Goal: Task Accomplishment & Management: Use online tool/utility

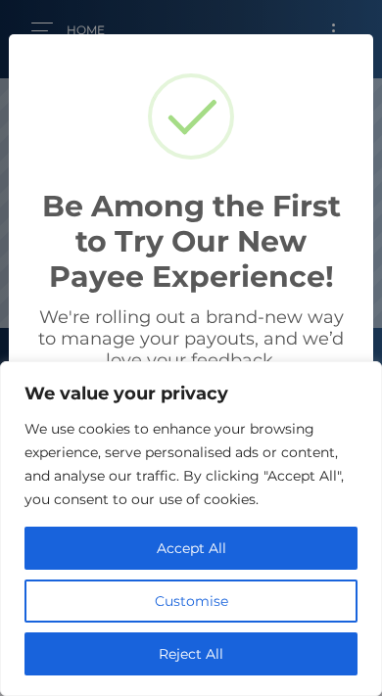
scroll to position [372, 382]
click at [279, 570] on button "Accept All" at bounding box center [190, 548] width 333 height 43
checkbox input "true"
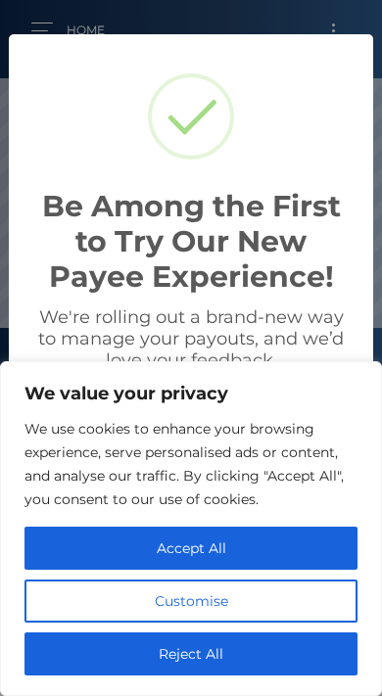
checkbox input "true"
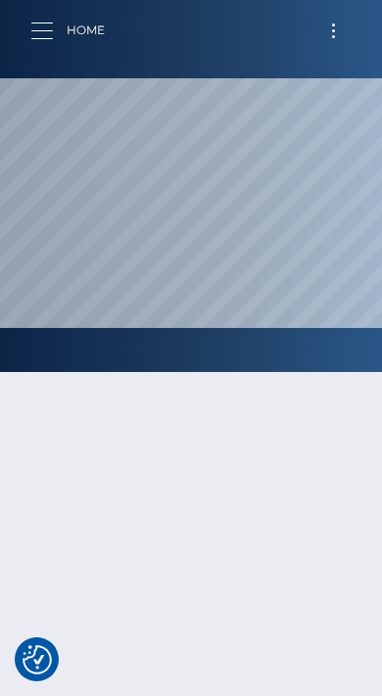
click at [50, 35] on button "button" at bounding box center [48, 31] width 36 height 26
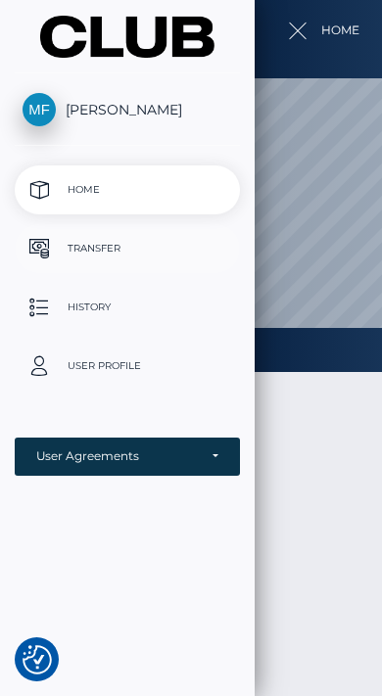
click at [85, 264] on link "Transfer" at bounding box center [127, 248] width 225 height 49
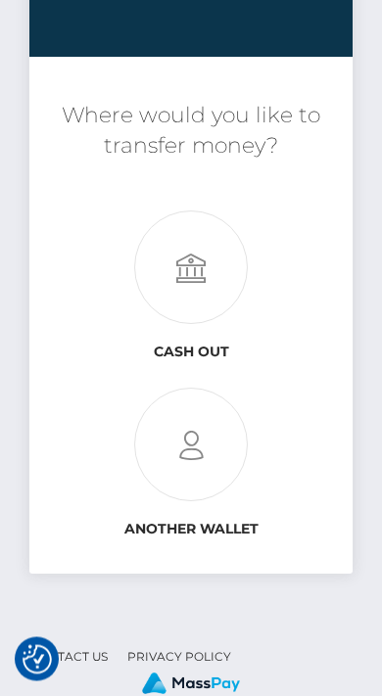
scroll to position [202, 0]
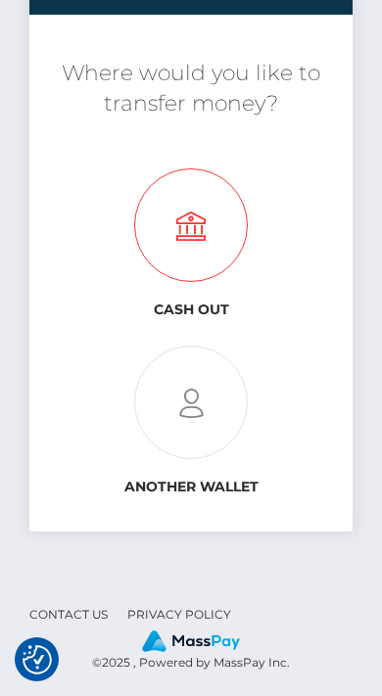
click at [210, 254] on icon at bounding box center [190, 226] width 323 height 114
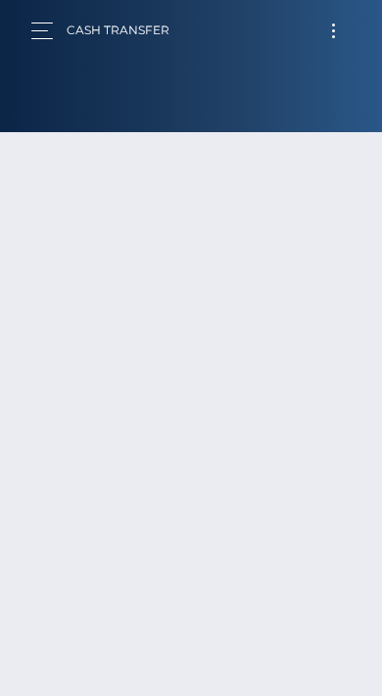
type input "NaN"
select select
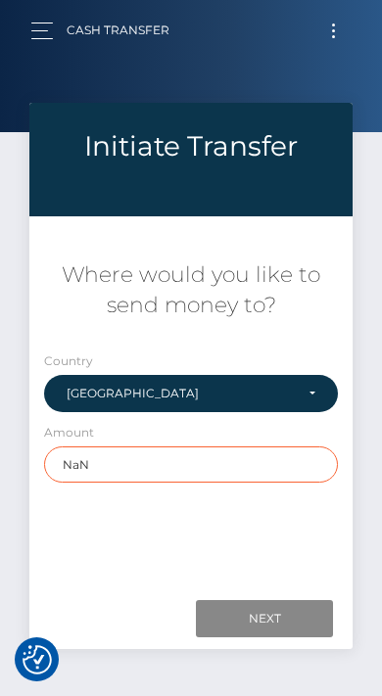
click at [256, 475] on form "Initiate Transfer Follow the next steps to initiate a transfer Transfer Type Co…" at bounding box center [190, 376] width 323 height 546
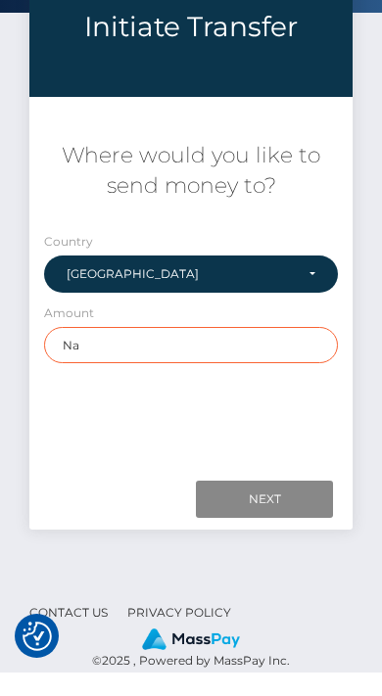
type input "N"
type input "0"
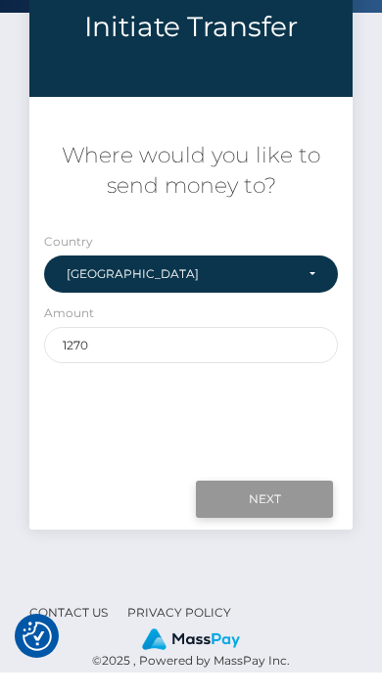
click at [270, 507] on input "Next" at bounding box center [264, 522] width 137 height 37
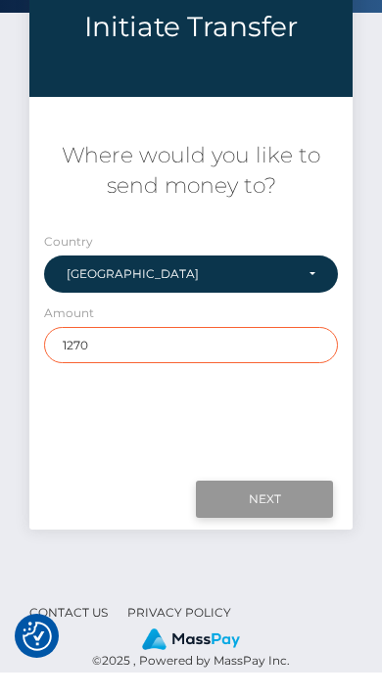
scroll to position [119, 0]
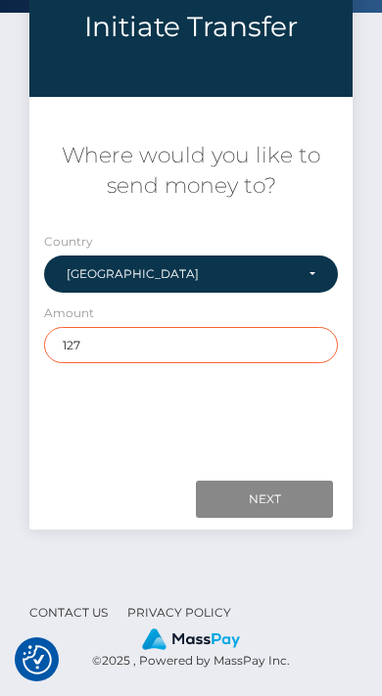
type input "1270"
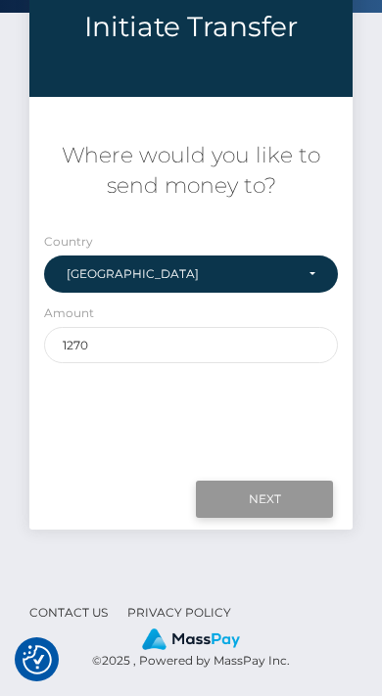
click at [276, 497] on input "Next" at bounding box center [264, 499] width 137 height 37
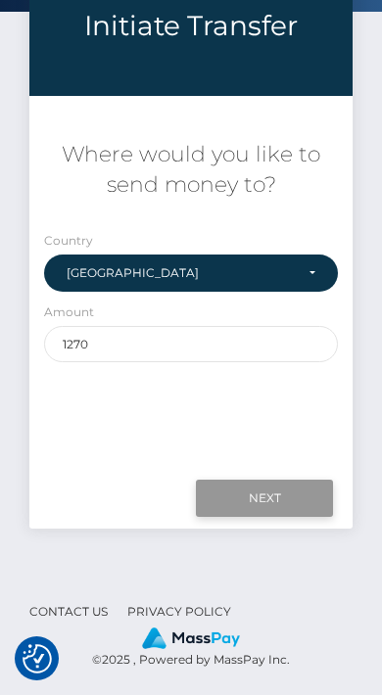
click at [242, 495] on input "Next" at bounding box center [264, 499] width 137 height 37
